Goal: Information Seeking & Learning: Learn about a topic

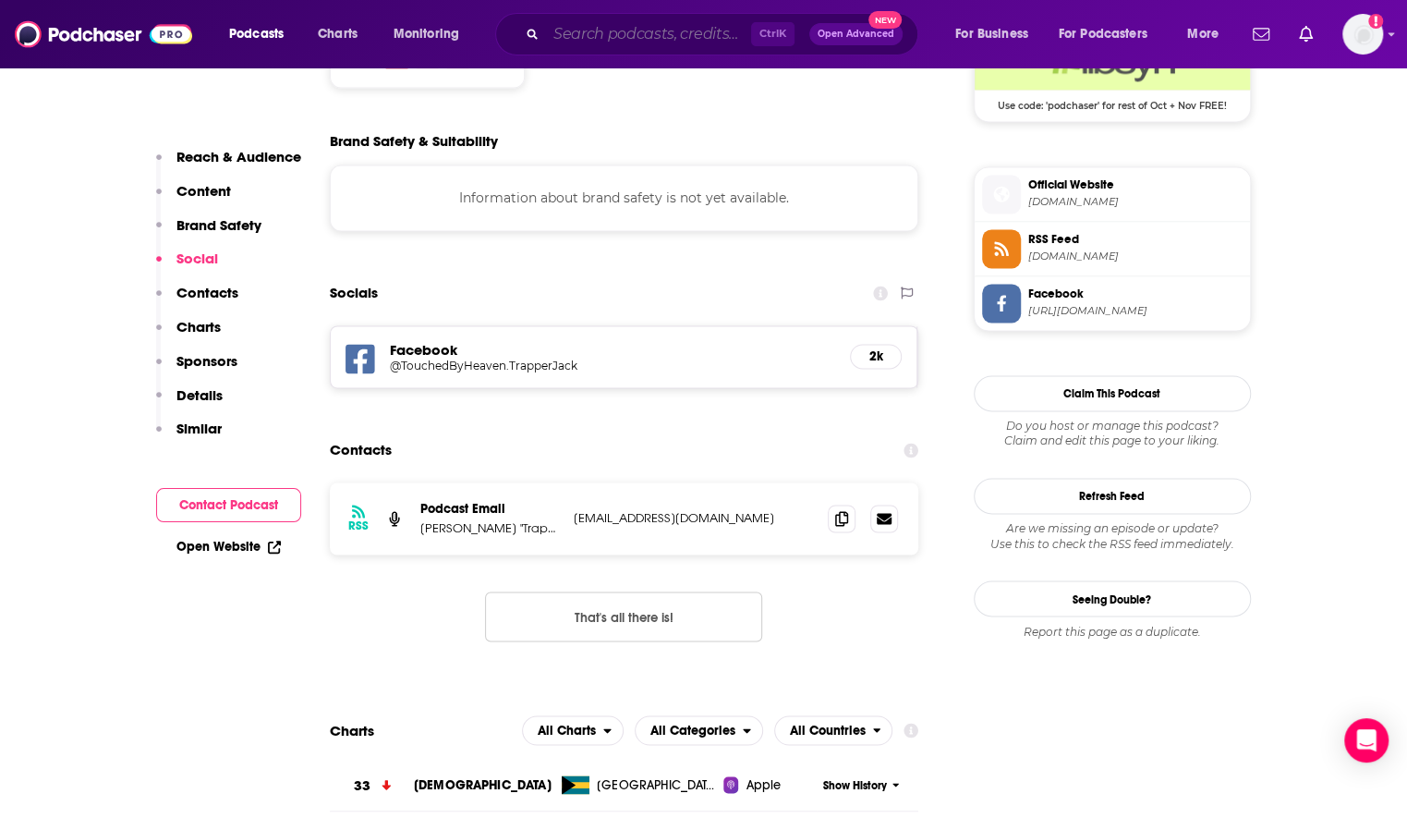
click at [600, 30] on input "Search podcasts, credits, & more..." at bounding box center [648, 34] width 205 height 30
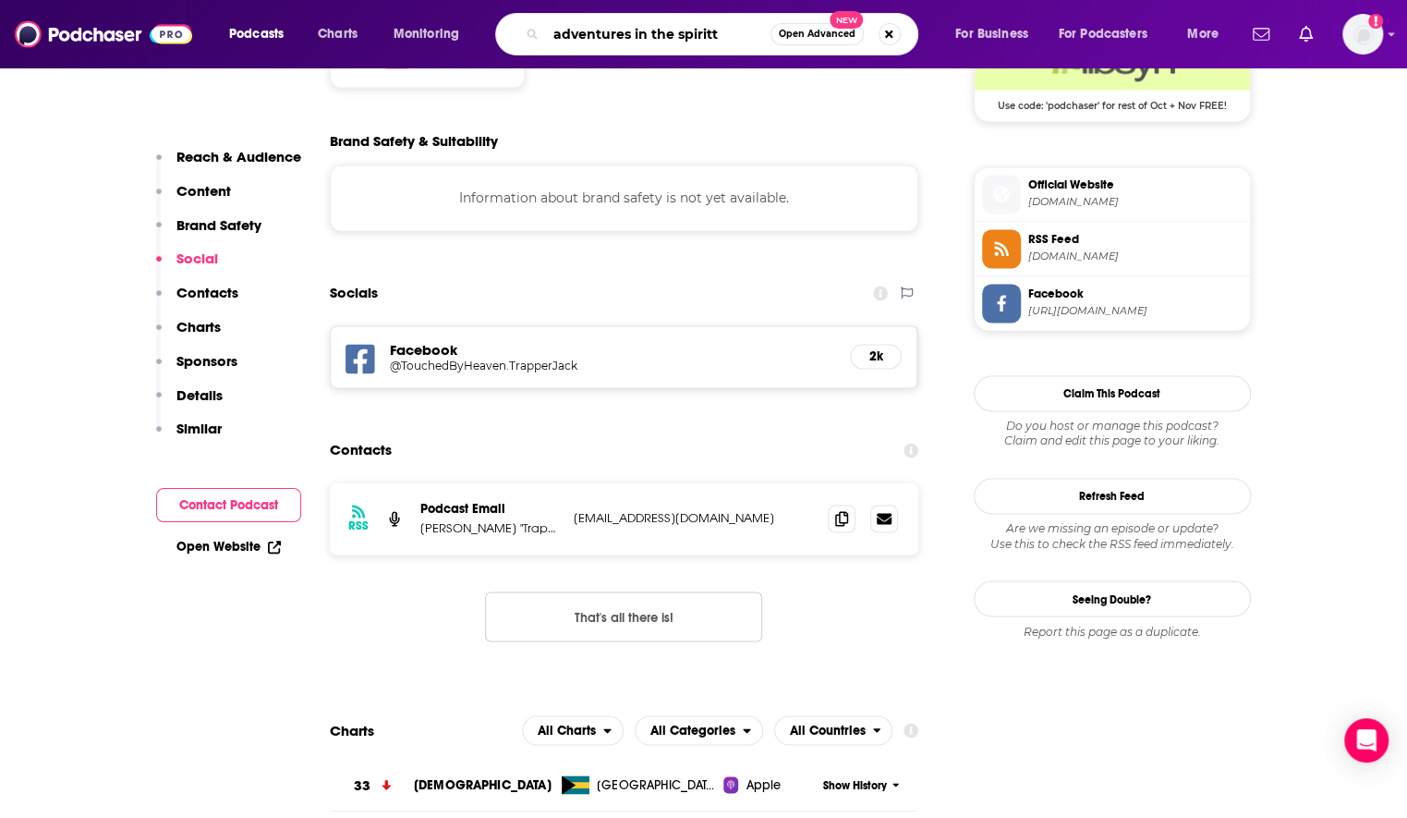
type input "adventures in the spirit"
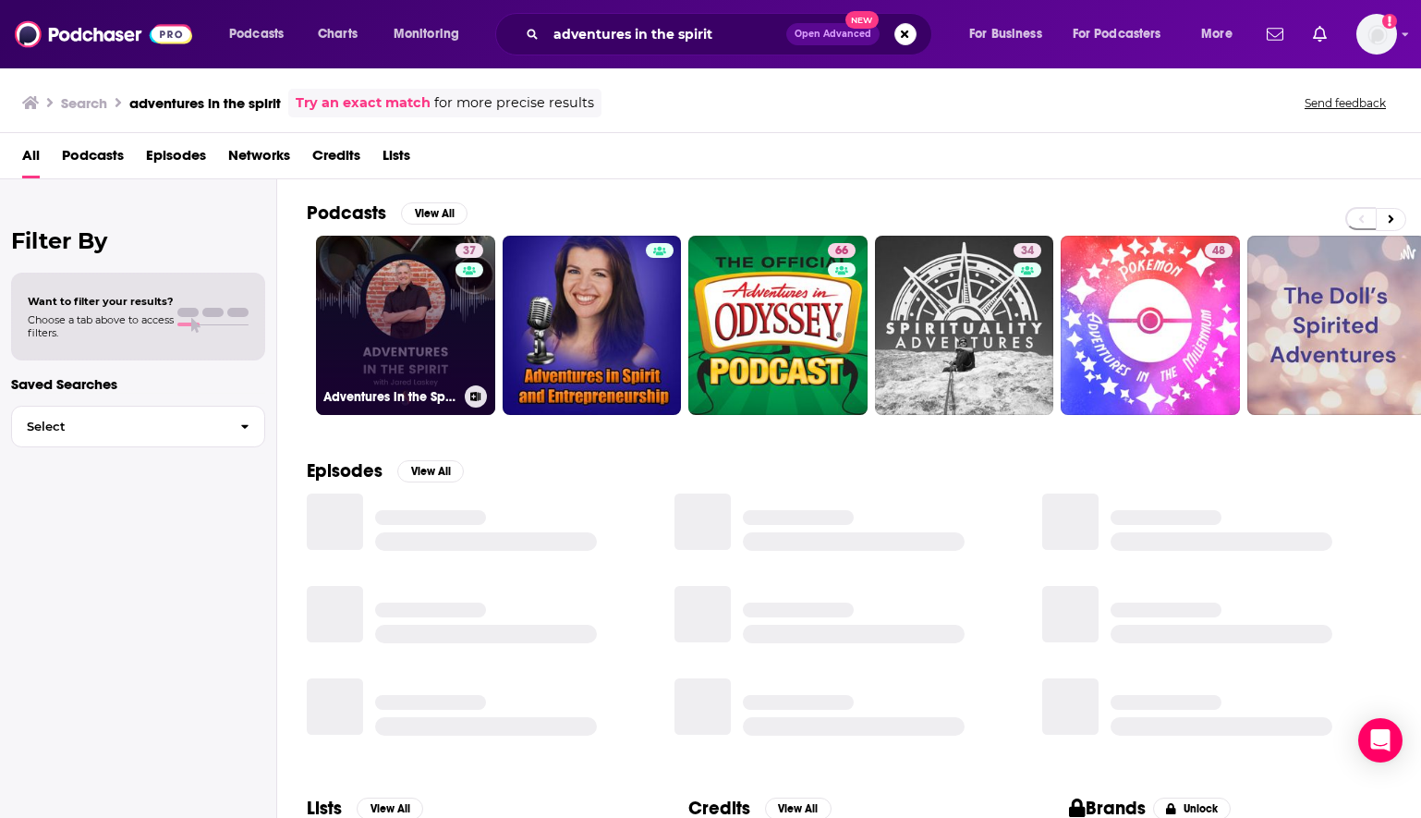
click at [384, 307] on link "37 Adventures in the Spirit with [PERSON_NAME]" at bounding box center [405, 325] width 179 height 179
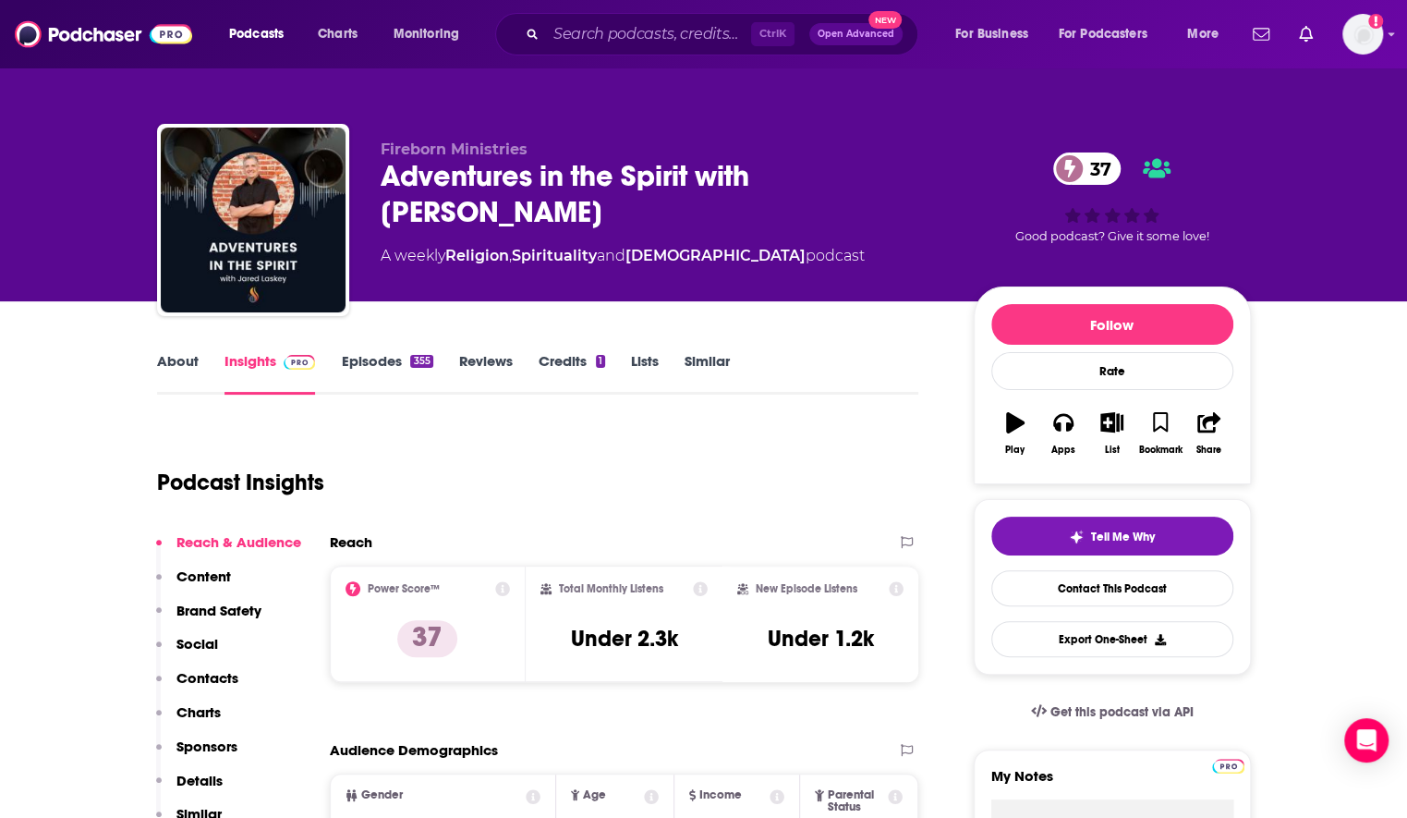
click at [374, 363] on link "Episodes 355" at bounding box center [386, 373] width 91 height 42
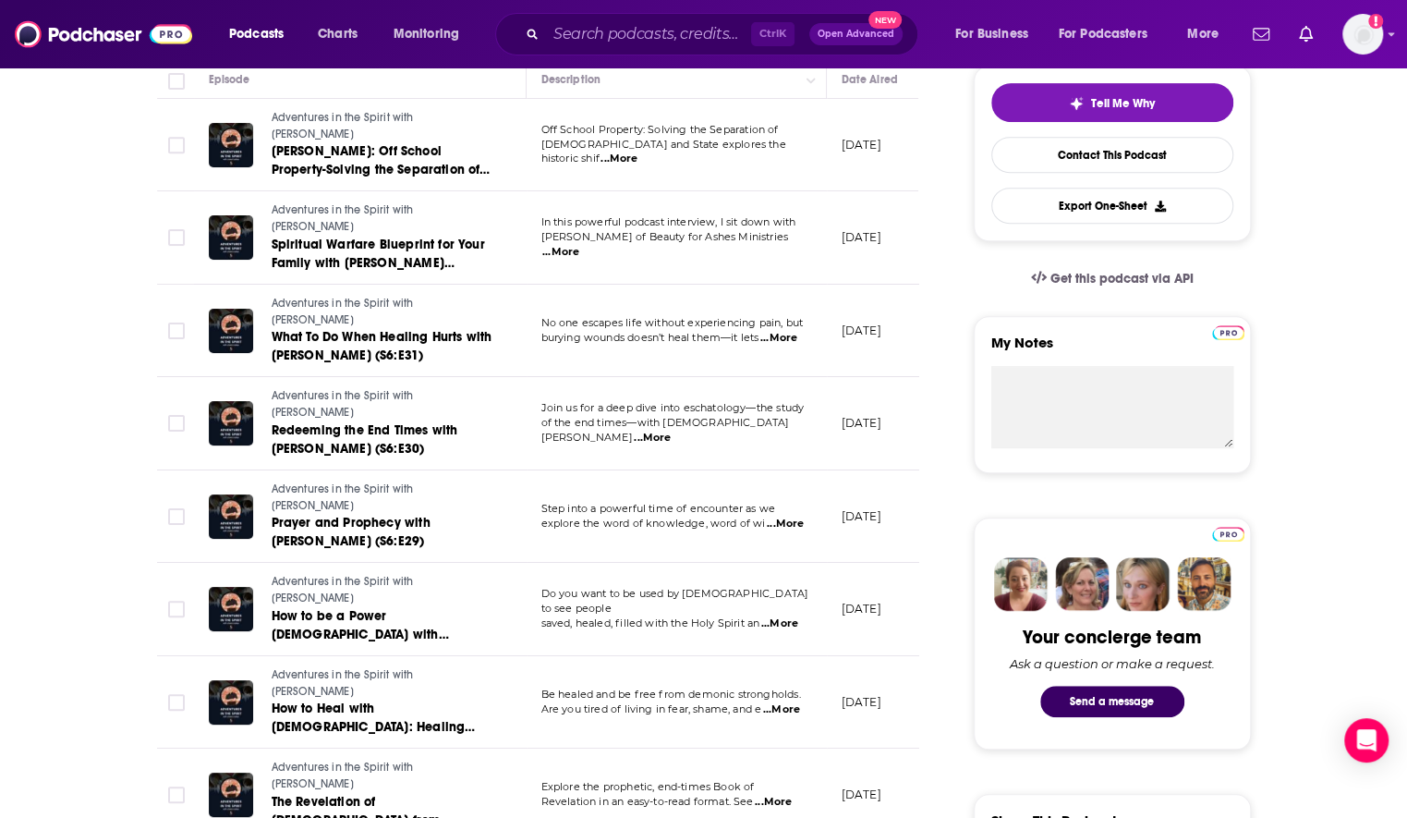
scroll to position [462, 0]
